Goal: Information Seeking & Learning: Learn about a topic

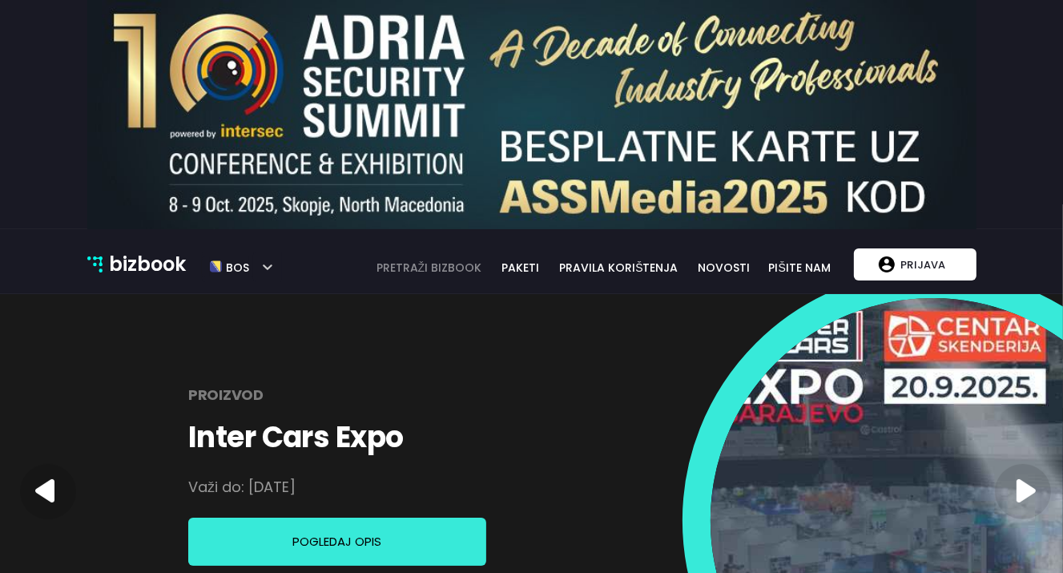
click at [459, 264] on link "pretraži bizbook" at bounding box center [429, 268] width 127 height 18
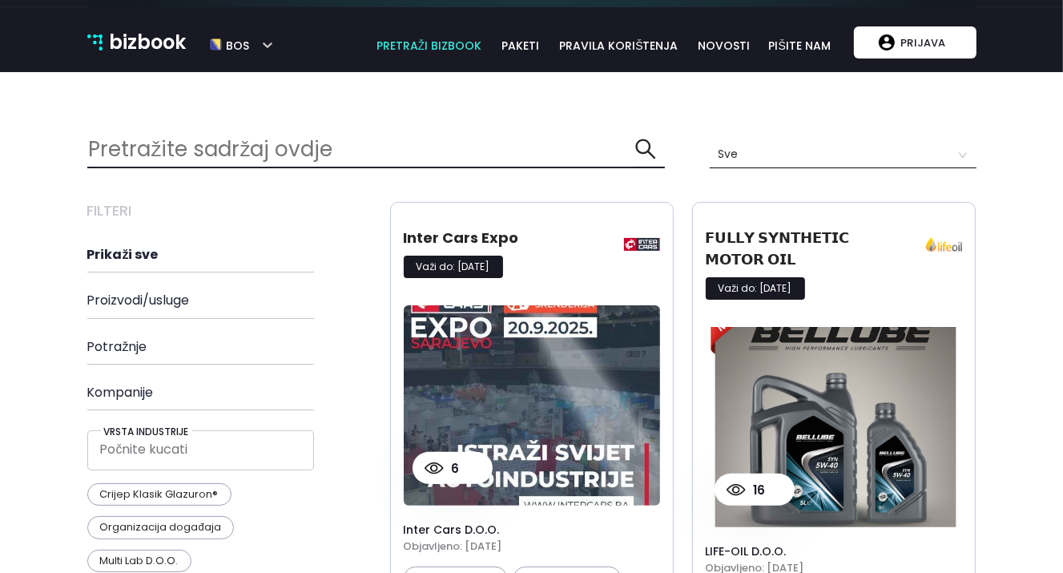
scroll to position [253, 0]
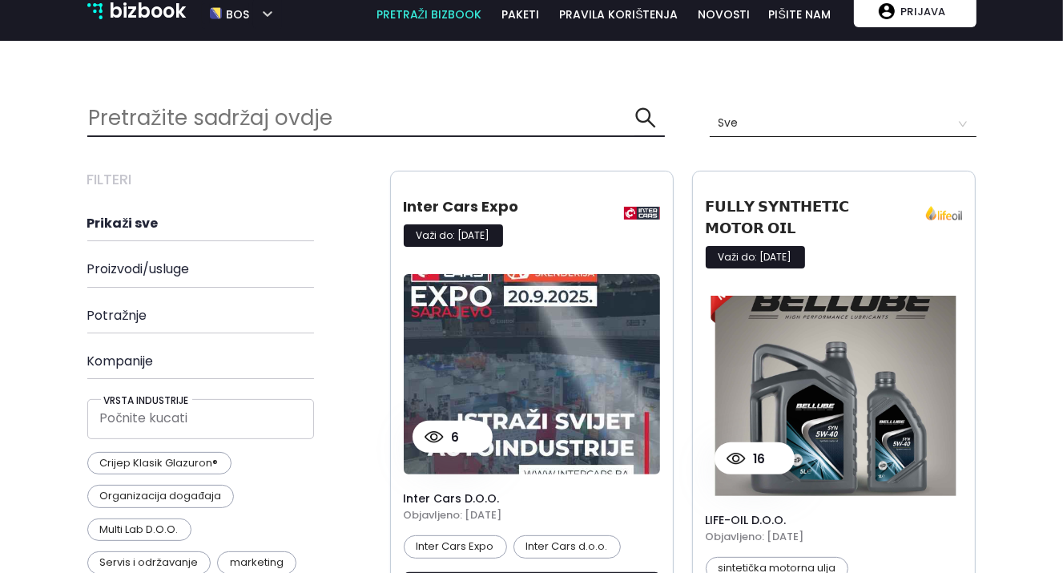
click at [128, 314] on h4 "Potražnje" at bounding box center [229, 315] width 284 height 15
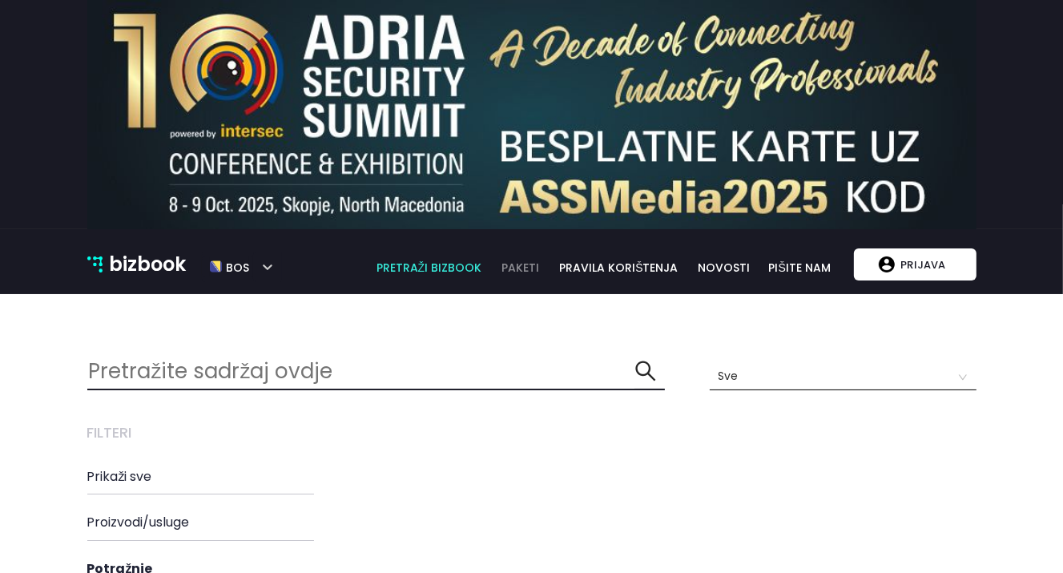
click at [538, 262] on link "paketi" at bounding box center [520, 268] width 57 height 18
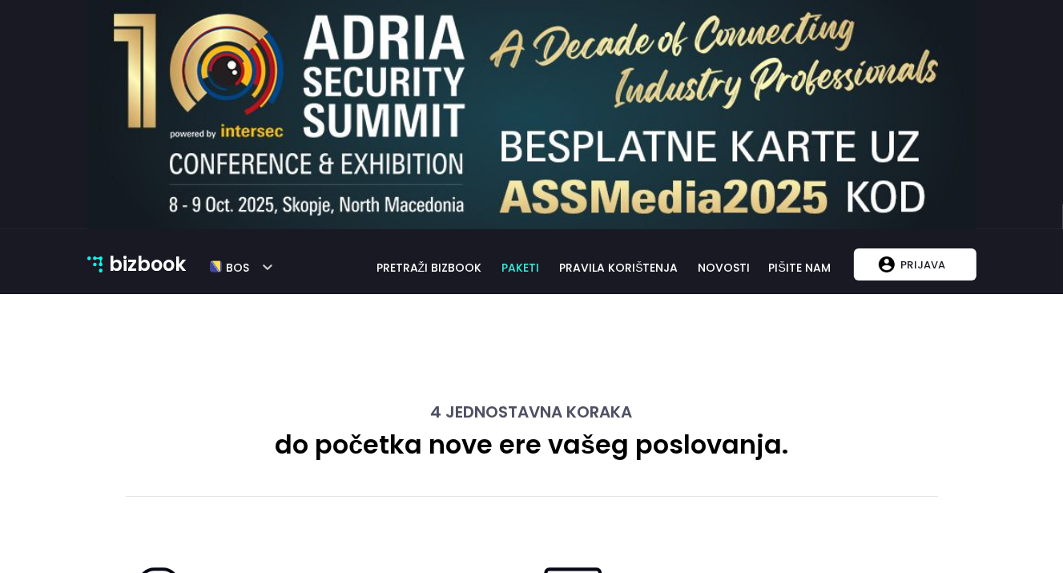
click at [143, 267] on p "bizbook" at bounding box center [147, 264] width 77 height 30
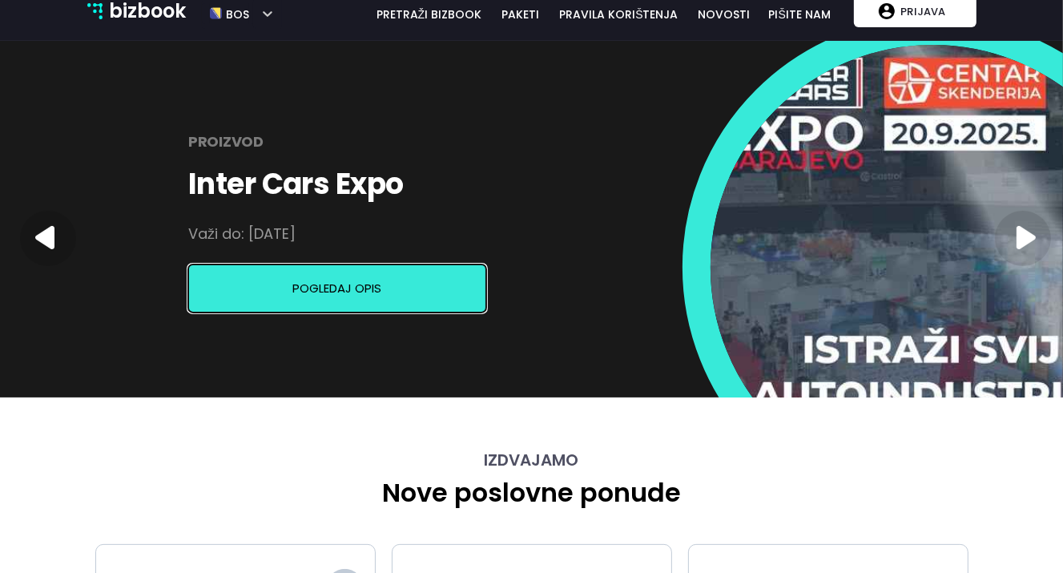
click at [352, 296] on button "Pogledaj opis" at bounding box center [337, 288] width 298 height 48
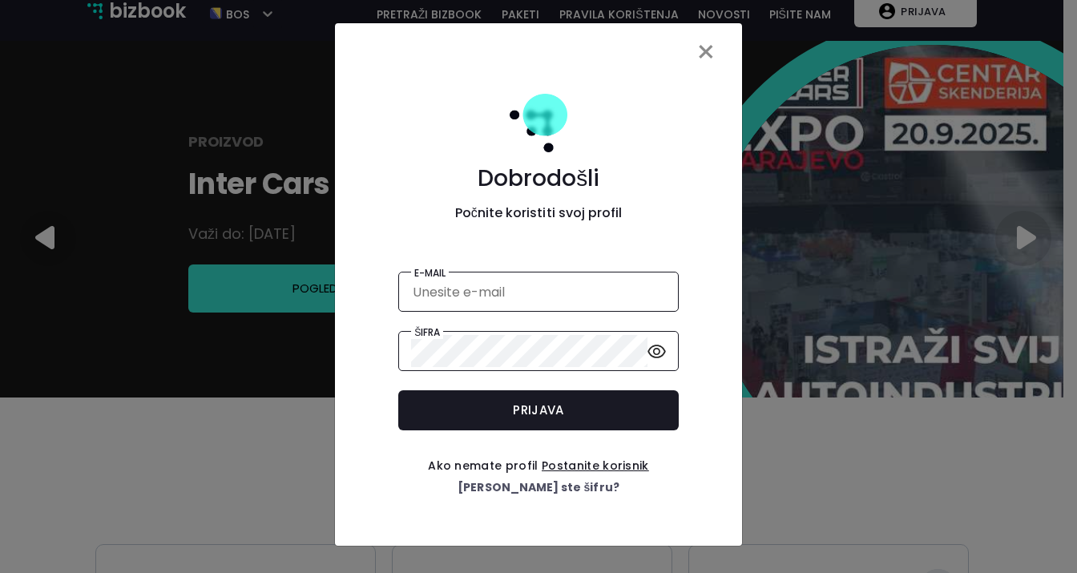
click at [700, 53] on span "×" at bounding box center [706, 52] width 21 height 45
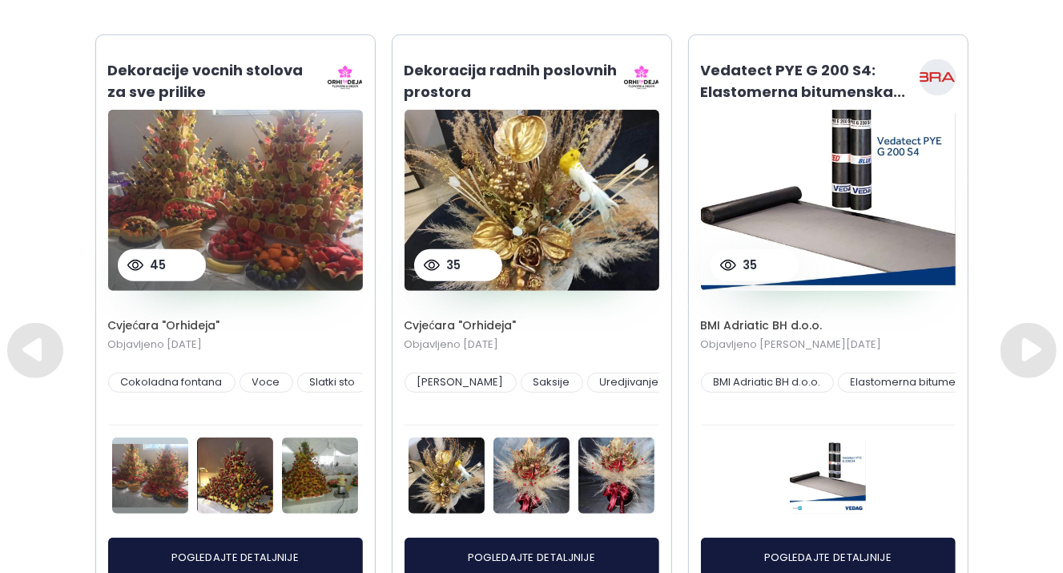
scroll to position [761, 0]
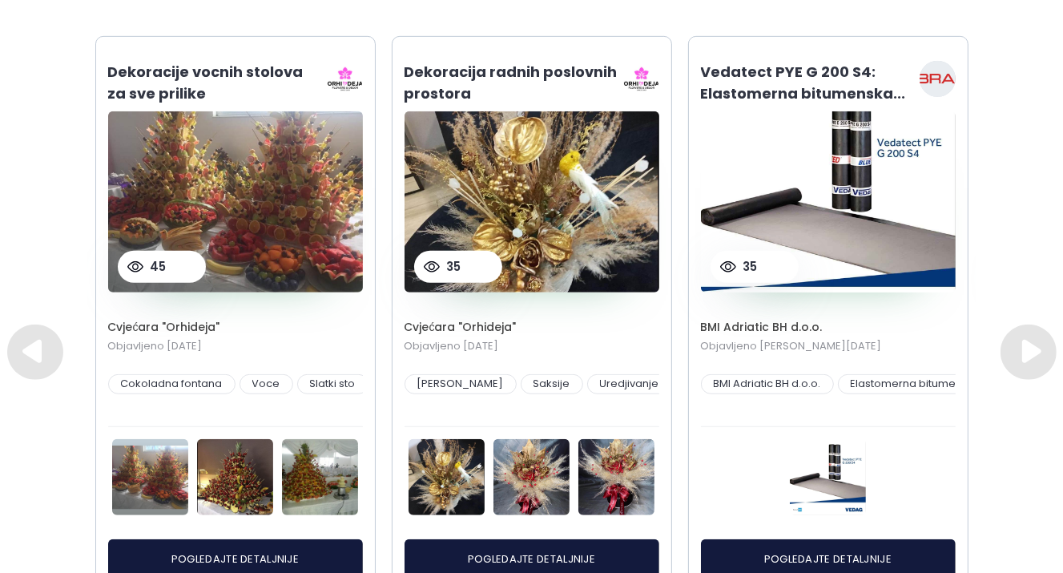
click at [534, 245] on img at bounding box center [532, 201] width 255 height 181
click at [531, 71] on h1 "Dekoracija radnih poslovnih prostora" at bounding box center [512, 82] width 215 height 43
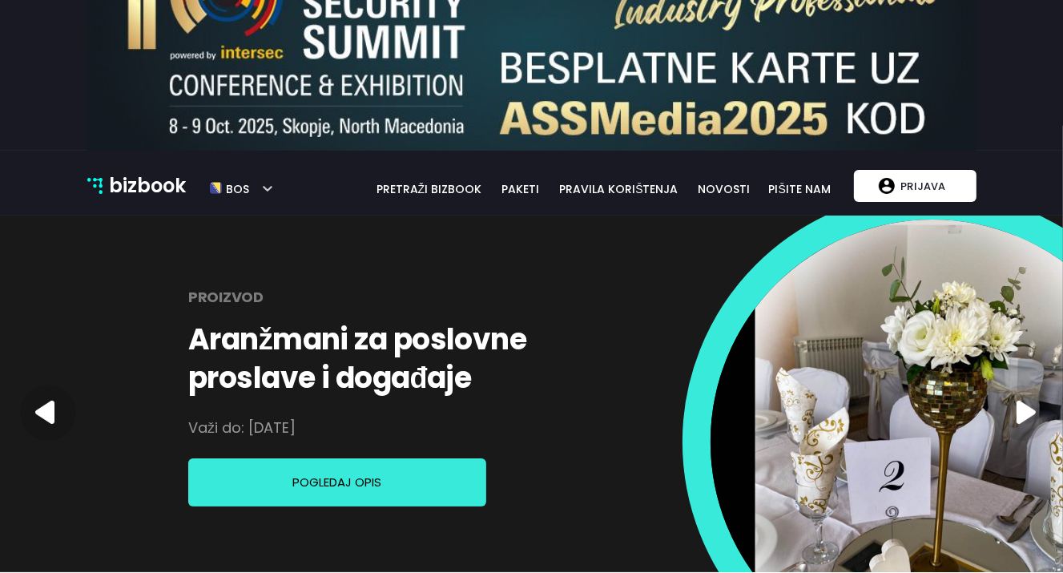
scroll to position [169, 0]
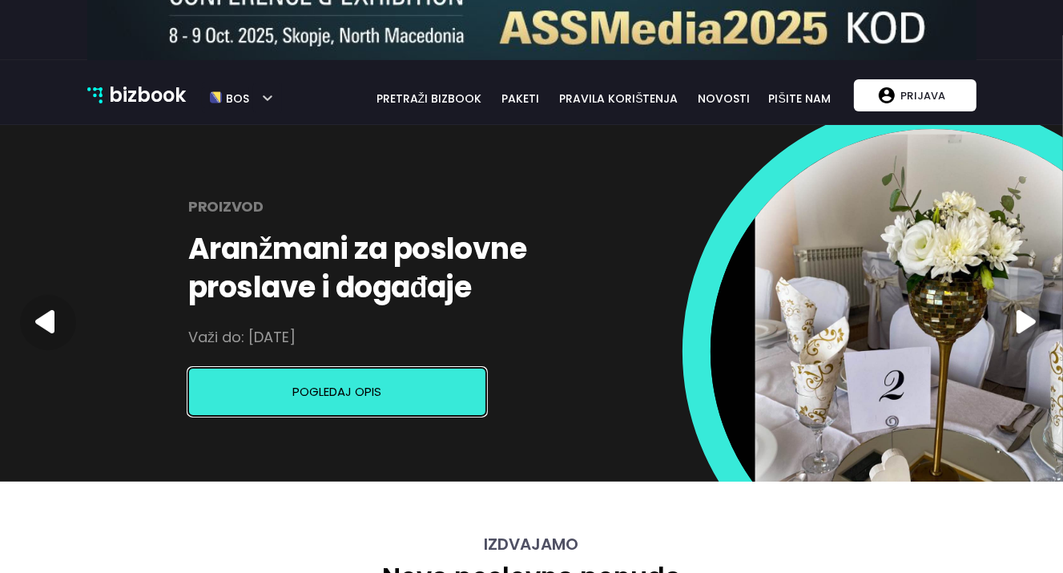
click at [328, 387] on button "Pogledaj opis" at bounding box center [337, 392] width 298 height 48
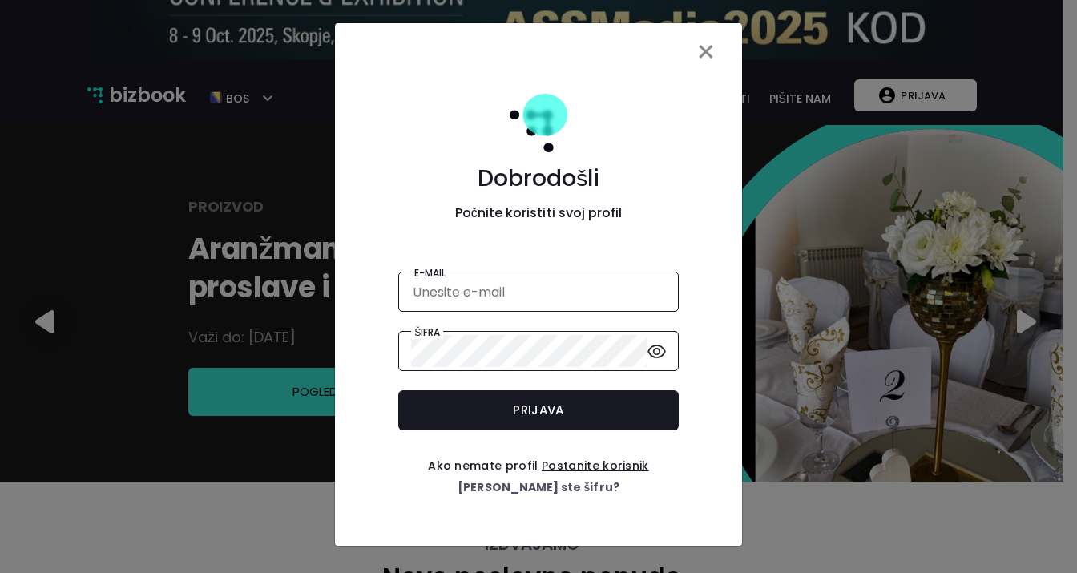
click at [703, 44] on span "×" at bounding box center [706, 52] width 21 height 45
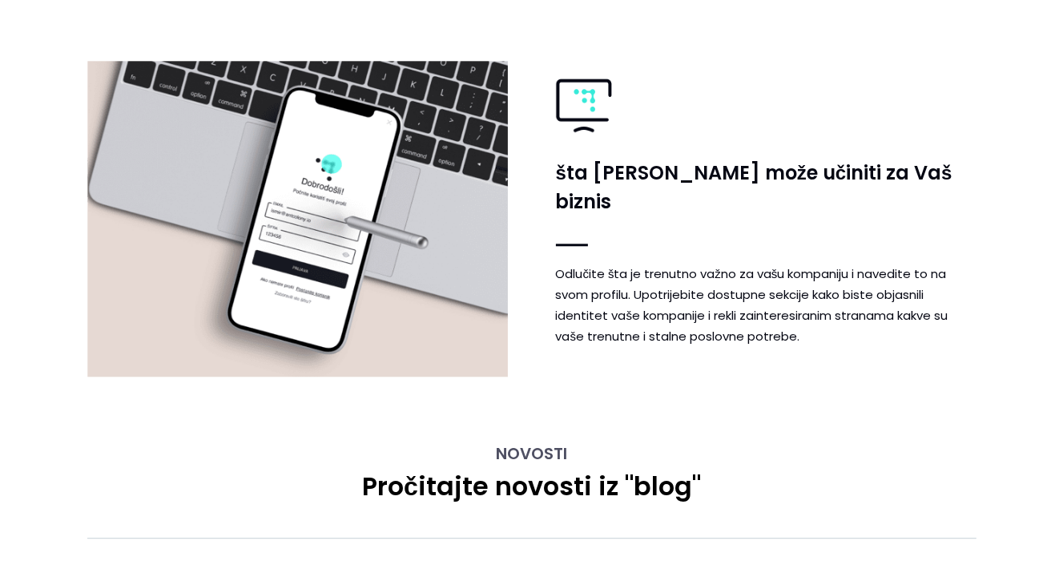
scroll to position [3243, 0]
